Goal: Information Seeking & Learning: Learn about a topic

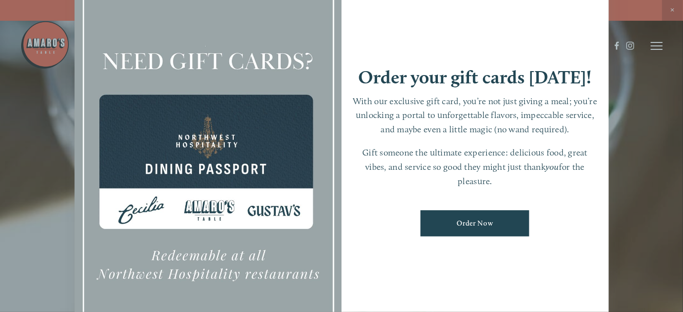
click at [627, 141] on div at bounding box center [341, 156] width 683 height 312
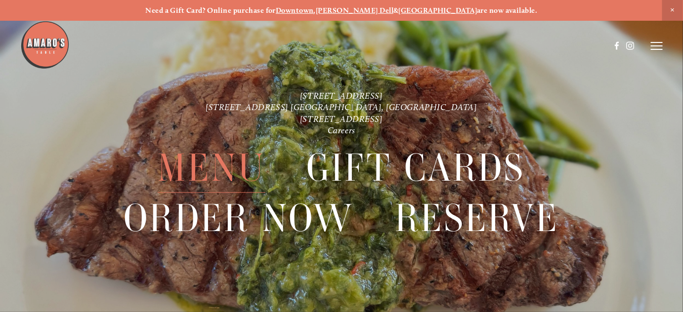
click at [194, 168] on span "Menu" at bounding box center [212, 168] width 108 height 49
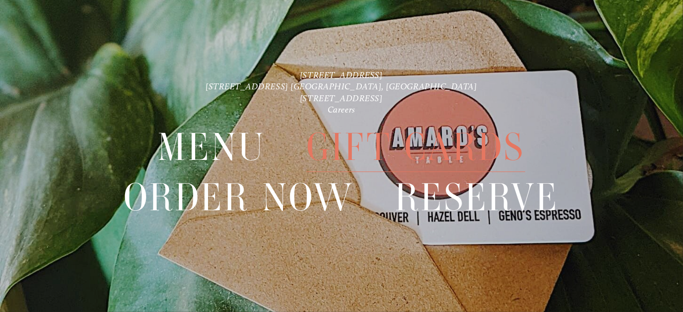
scroll to position [21, 0]
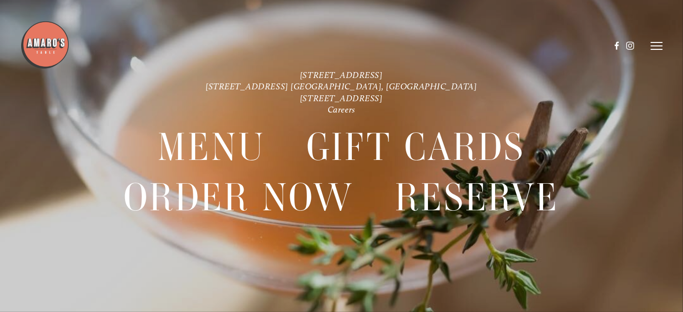
click at [656, 47] on icon at bounding box center [657, 46] width 12 height 9
click at [565, 76] on header "Menu Order Now Visit Gallery 0" at bounding box center [341, 46] width 683 height 92
click at [654, 47] on line at bounding box center [655, 46] width 9 height 9
click at [658, 45] on icon at bounding box center [657, 46] width 12 height 9
click at [657, 43] on line at bounding box center [655, 46] width 9 height 9
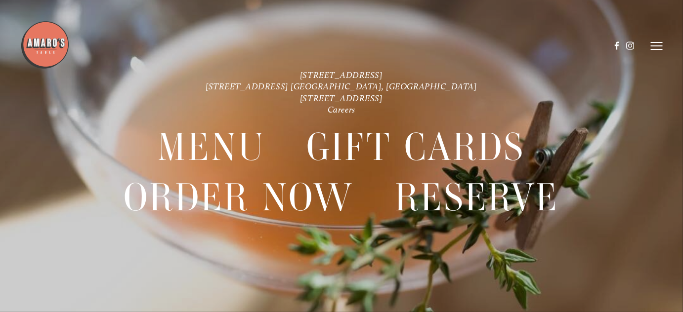
click at [654, 45] on icon at bounding box center [657, 46] width 12 height 9
click at [479, 48] on span "Menu" at bounding box center [483, 46] width 18 height 8
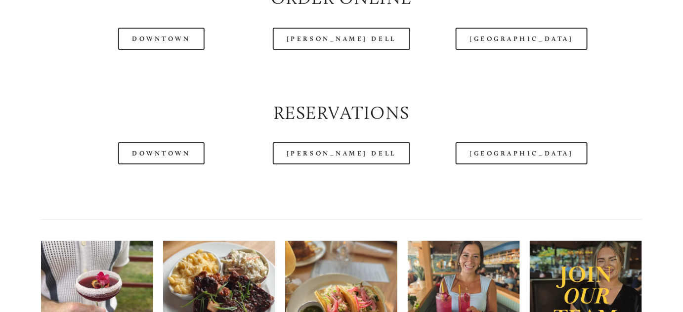
scroll to position [1198, 0]
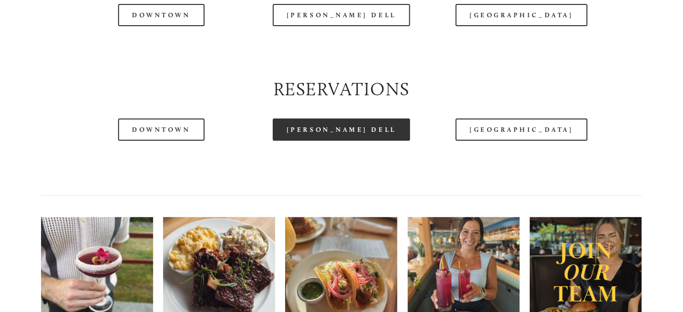
click at [362, 137] on link "[PERSON_NAME] Dell" at bounding box center [341, 130] width 137 height 22
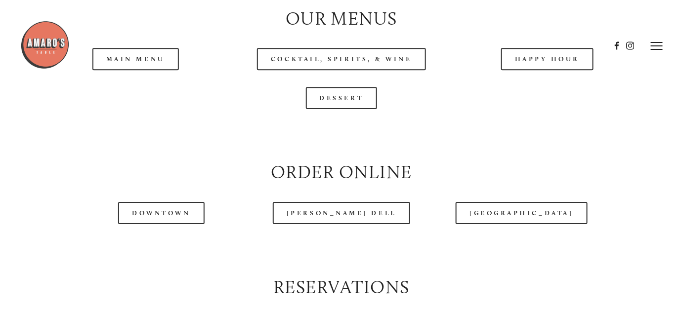
scroll to position [973, 0]
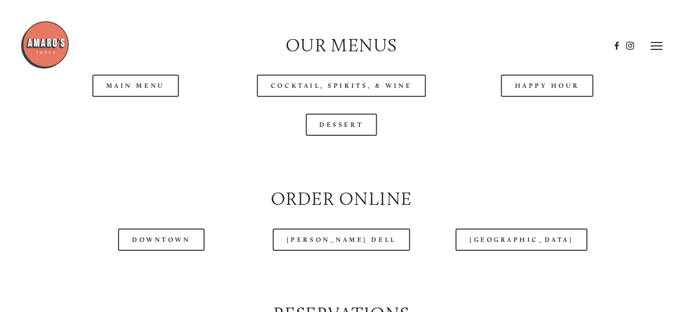
click at [573, 89] on header "Menu Order Now Visit Gallery 0" at bounding box center [341, 46] width 642 height 92
click at [562, 92] on div "Menu Order Now Visit Gallery Reserve Careers Cart ( 0 ) Menu" at bounding box center [341, 102] width 683 height 2110
click at [554, 93] on link "Happy Hour" at bounding box center [547, 86] width 93 height 22
